Goal: Task Accomplishment & Management: Manage account settings

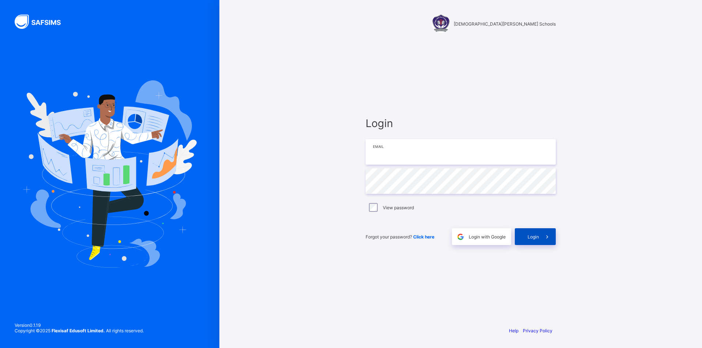
type input "**********"
click at [530, 237] on span "Login" at bounding box center [533, 236] width 11 height 5
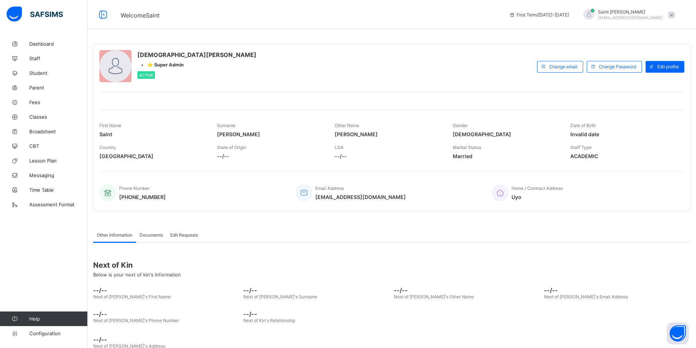
click at [153, 237] on span "Documents" at bounding box center [151, 235] width 23 height 5
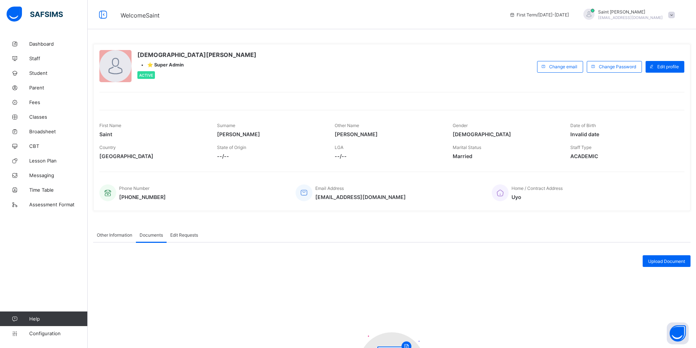
click at [120, 235] on span "Other Information" at bounding box center [114, 235] width 35 height 5
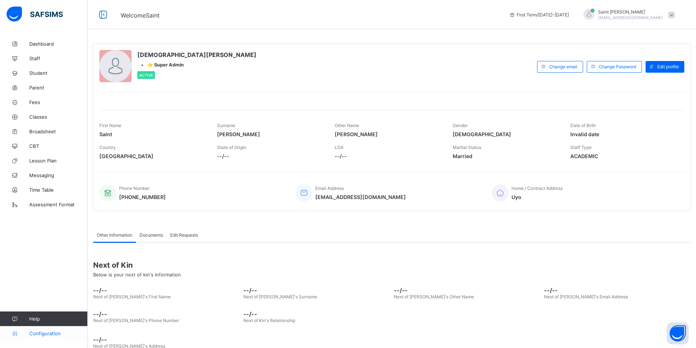
click at [63, 334] on span "Configuration" at bounding box center [58, 334] width 58 height 6
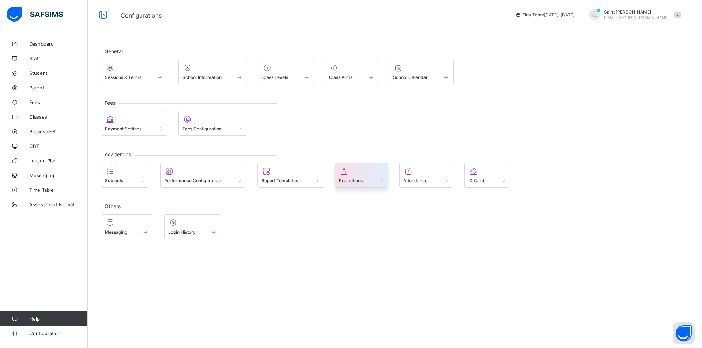
click at [358, 177] on span at bounding box center [362, 177] width 46 height 2
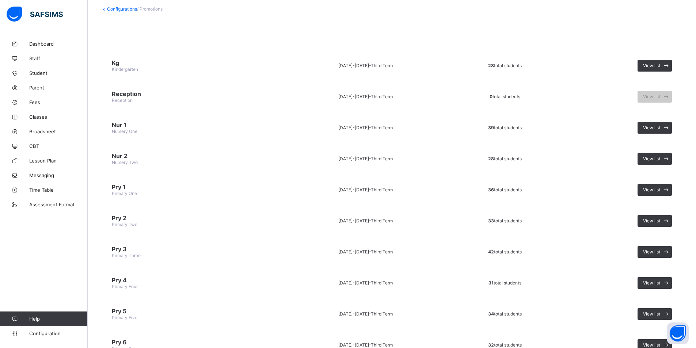
scroll to position [73, 0]
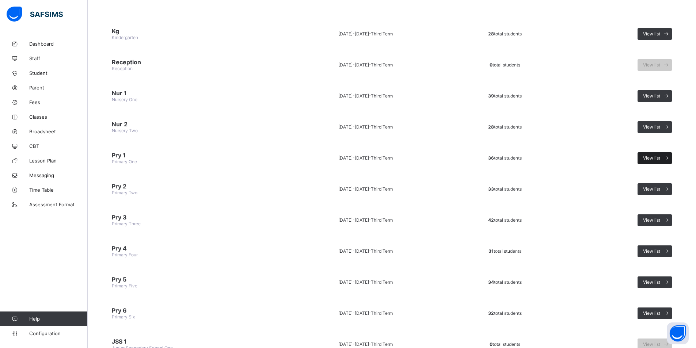
click at [670, 157] on icon at bounding box center [667, 158] width 8 height 7
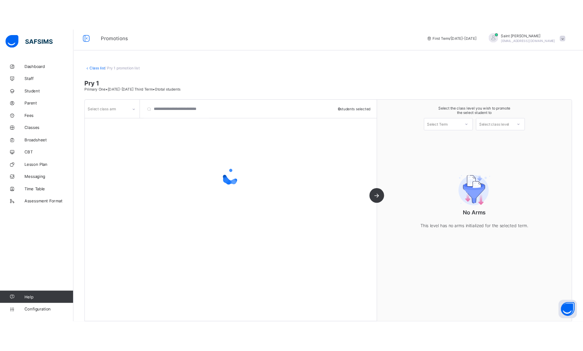
scroll to position [12, 0]
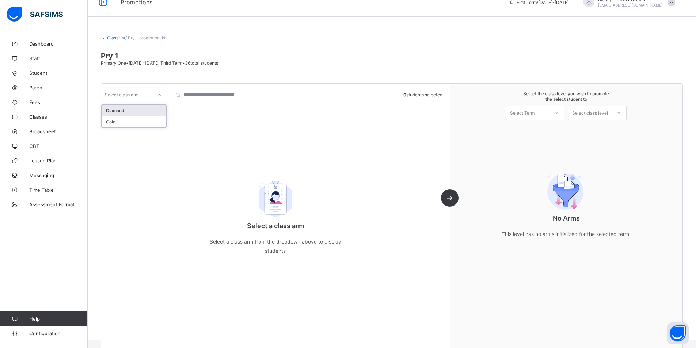
click at [161, 95] on icon at bounding box center [160, 94] width 4 height 7
click at [152, 113] on div "Diamond" at bounding box center [134, 110] width 65 height 11
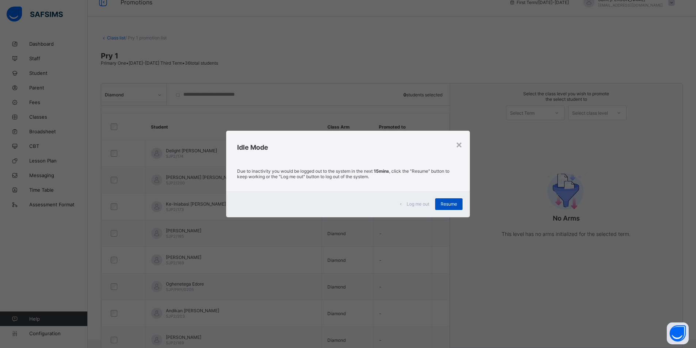
click at [457, 204] on span "Resume" at bounding box center [449, 203] width 16 height 5
